Goal: Task Accomplishment & Management: Complete application form

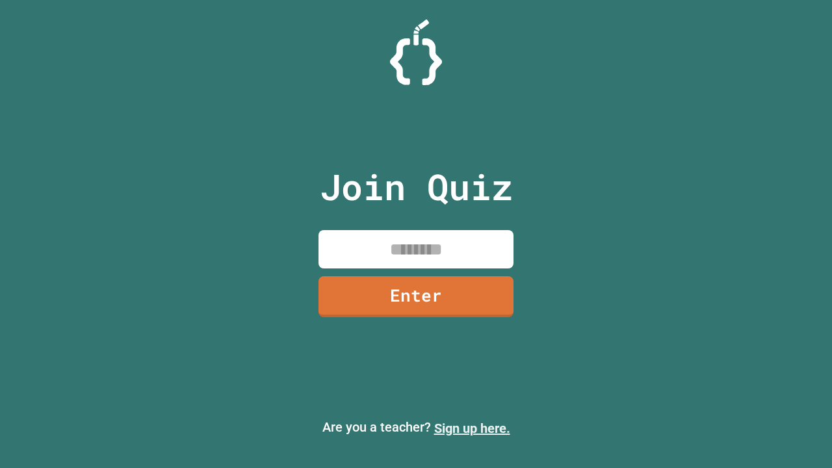
click at [472, 429] on link "Sign up here." at bounding box center [472, 429] width 76 height 16
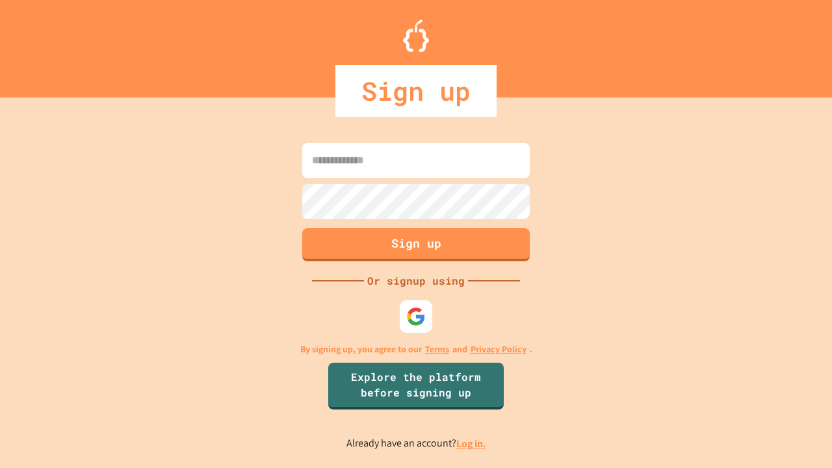
click at [472, 443] on link "Log in." at bounding box center [471, 444] width 30 height 14
